Goal: Find specific page/section: Find specific page/section

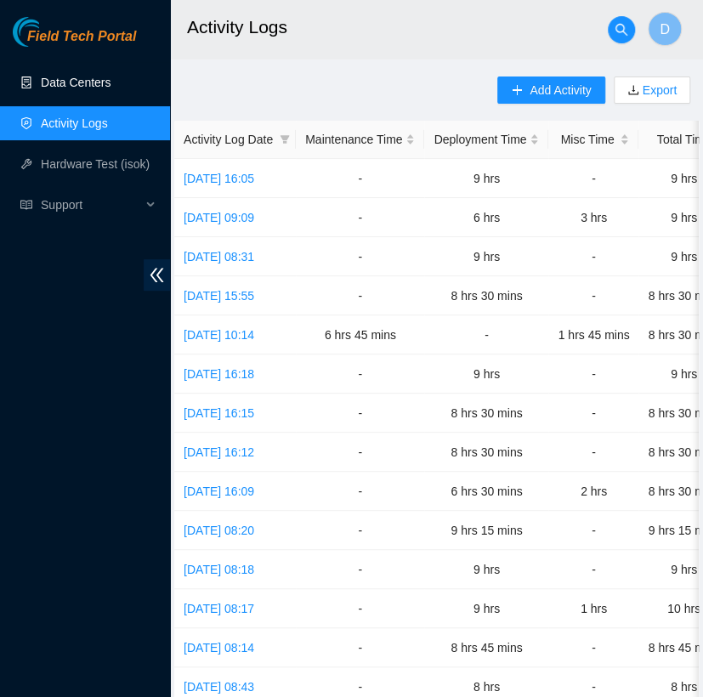
click at [95, 85] on link "Data Centers" at bounding box center [76, 83] width 70 height 14
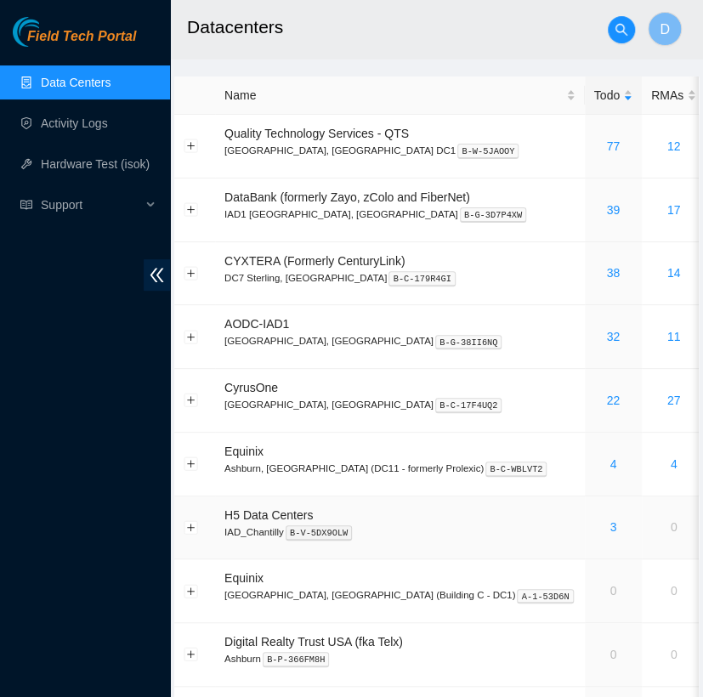
click at [595, 521] on div "3" at bounding box center [614, 527] width 38 height 19
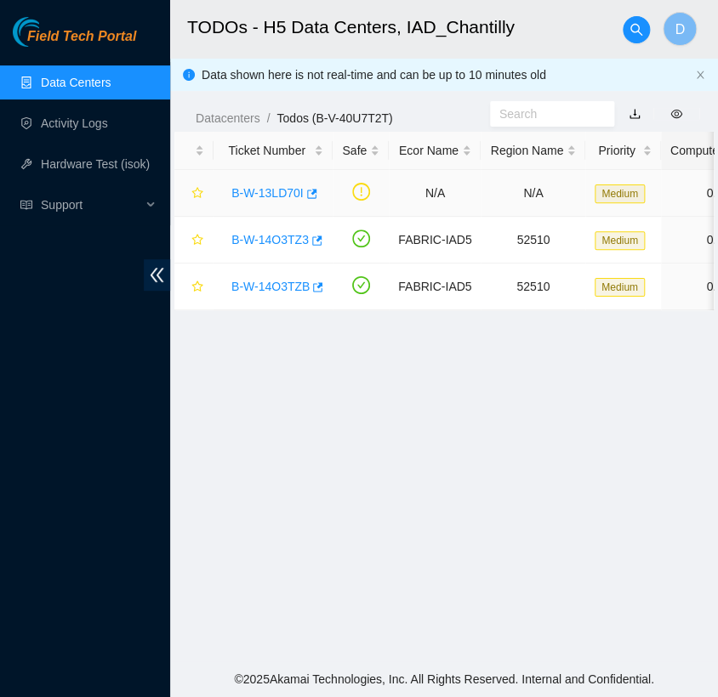
click at [268, 192] on link "B-W-13LD70I" at bounding box center [267, 193] width 72 height 14
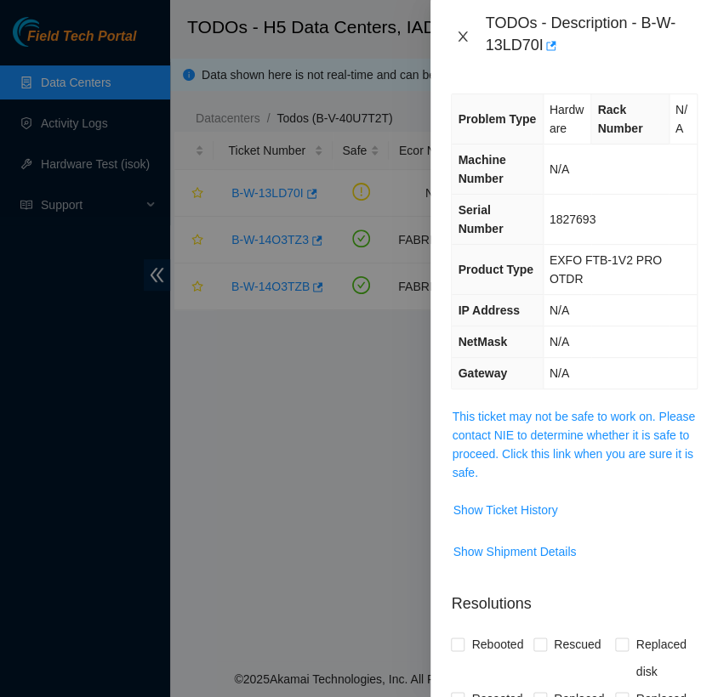
click at [463, 44] on button "Close" at bounding box center [463, 37] width 24 height 16
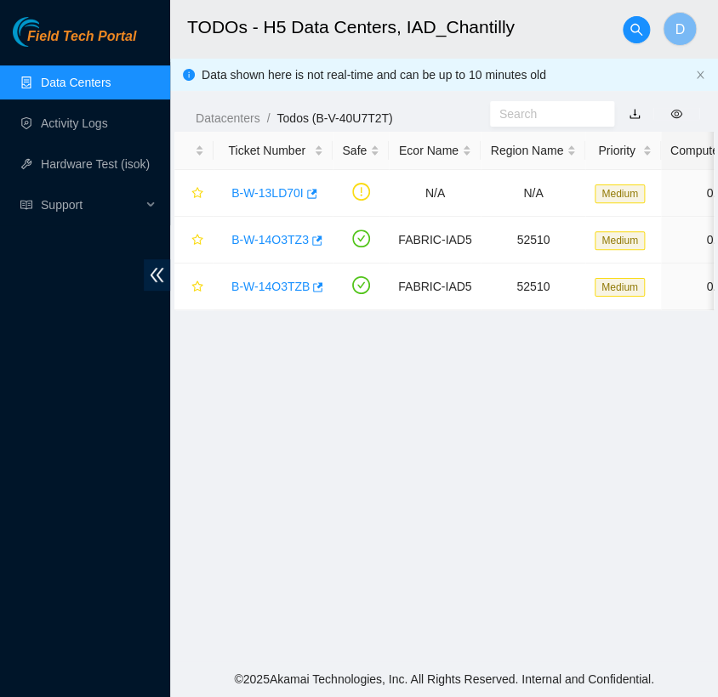
click at [111, 78] on link "Data Centers" at bounding box center [76, 83] width 70 height 14
